Goal: Information Seeking & Learning: Learn about a topic

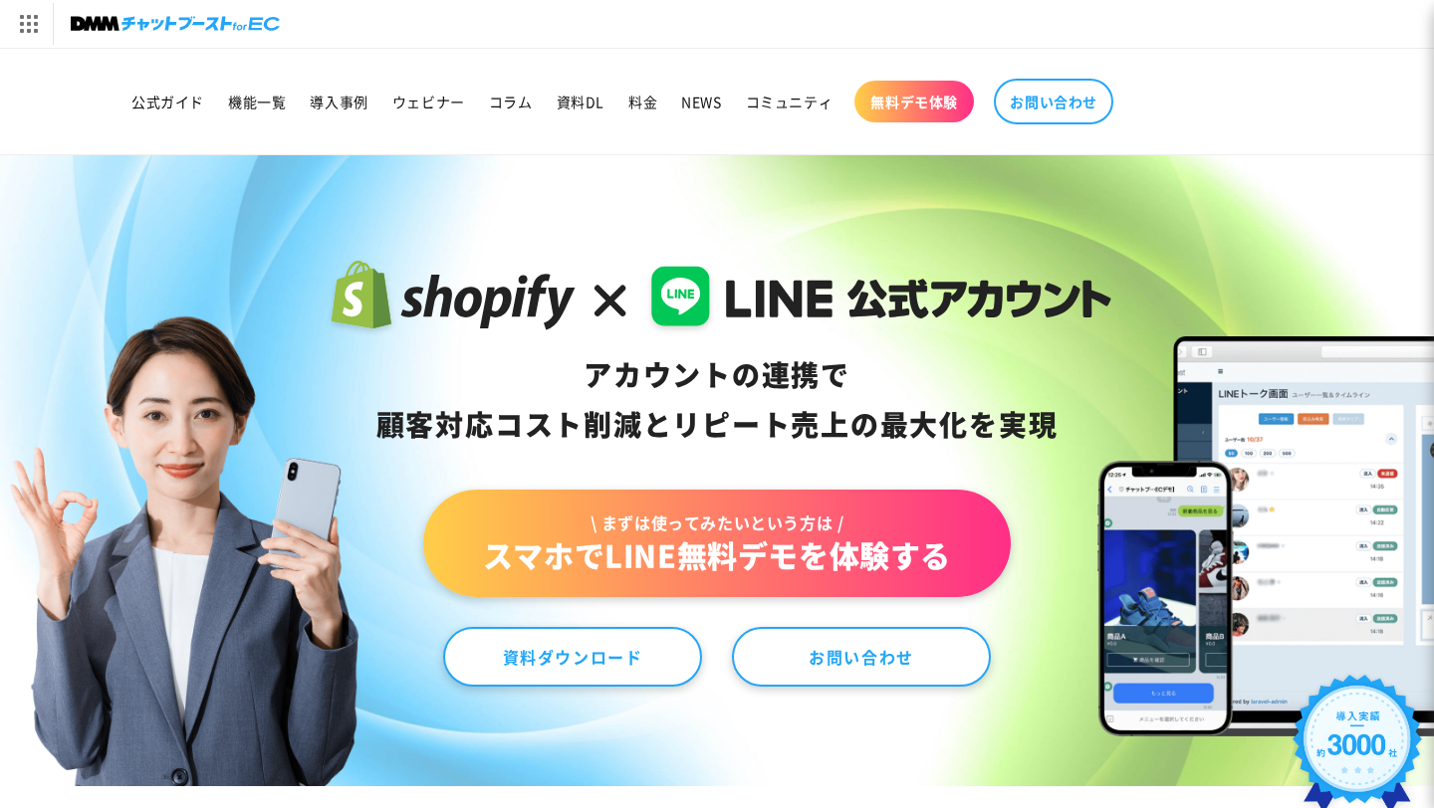
click at [250, 51] on header "公式ガイド 機能一覧 導入事例 ウェビナー コラム 資料DL 料金 NEWS コミュニティ 無料デモ体験" at bounding box center [717, 102] width 1334 height 106
